Goal: Task Accomplishment & Management: Manage account settings

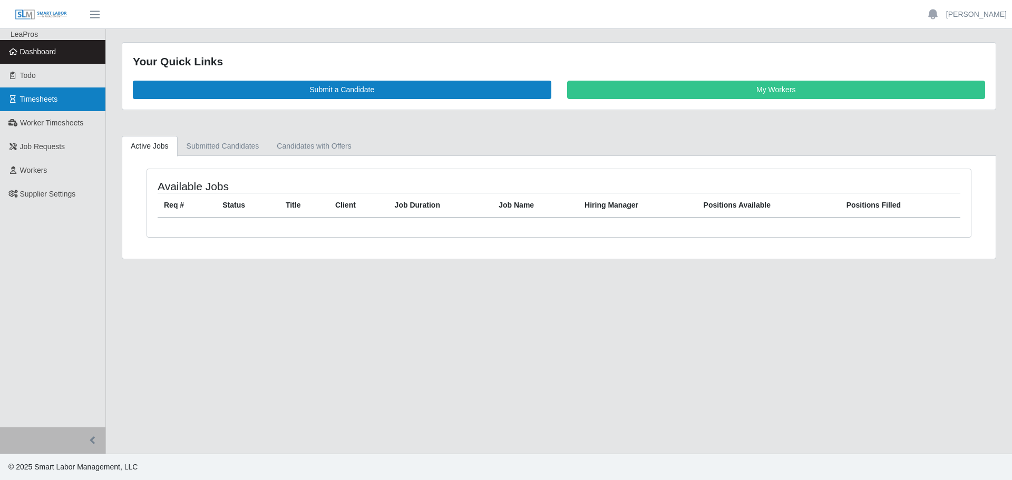
click at [46, 100] on span "Timesheets" at bounding box center [39, 99] width 38 height 8
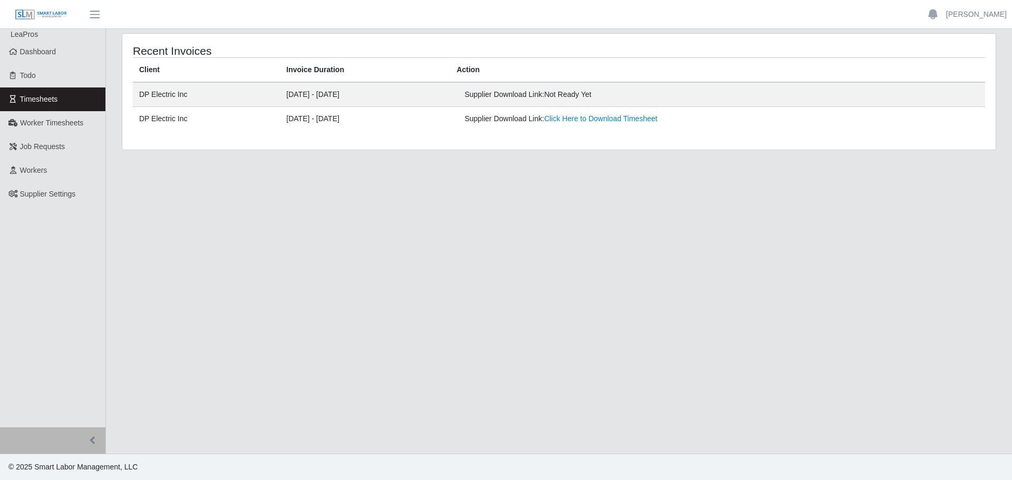
click at [296, 92] on td "[DATE] - [DATE]" at bounding box center [365, 94] width 170 height 25
click at [92, 10] on span "button" at bounding box center [95, 14] width 14 height 12
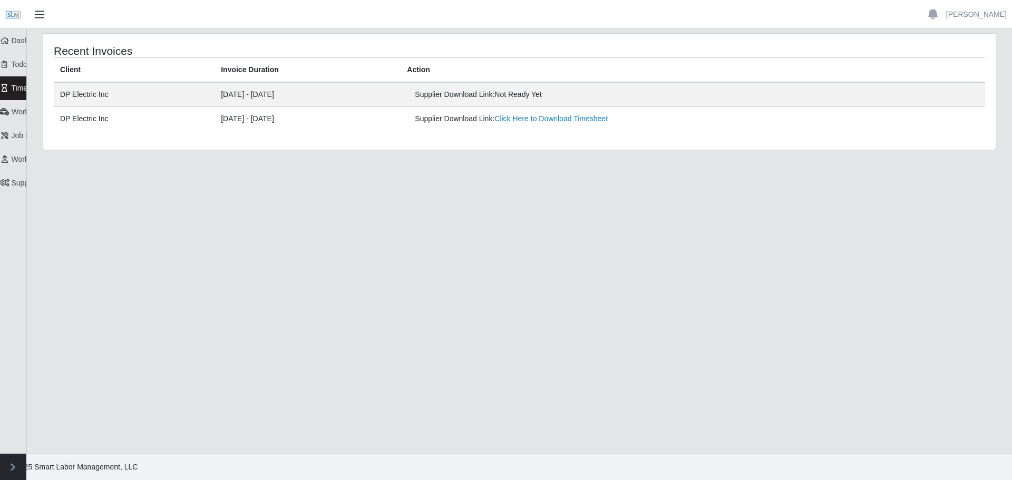
click at [92, 10] on header "[PERSON_NAME] Account Settings Logout" at bounding box center [506, 14] width 1012 height 29
click at [42, 12] on span "button" at bounding box center [40, 14] width 14 height 12
